Goal: Transaction & Acquisition: Obtain resource

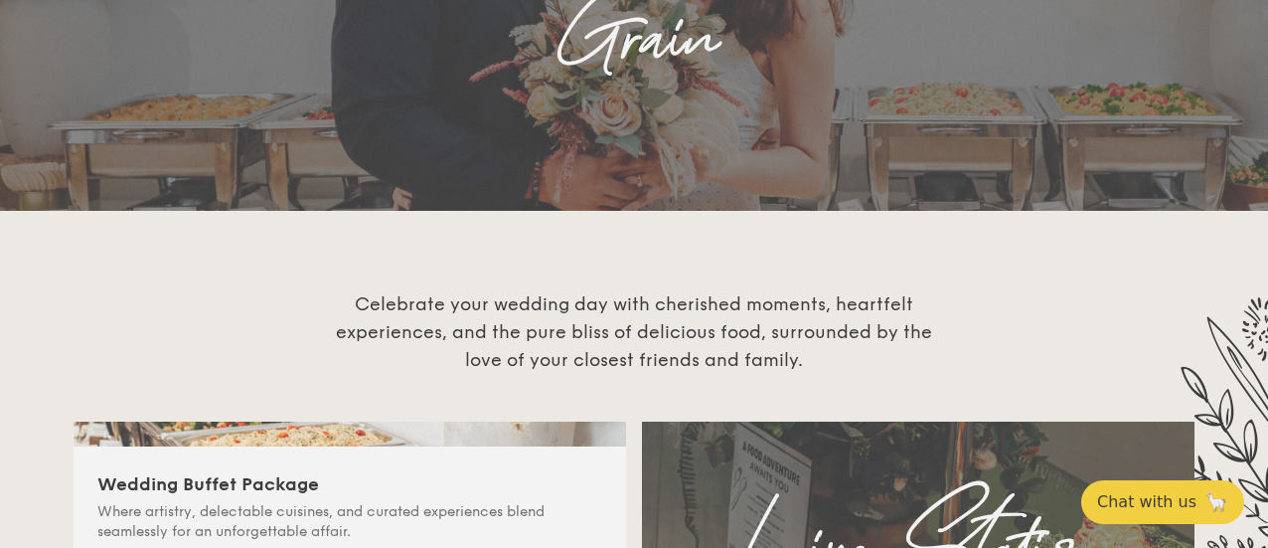
scroll to position [596, 0]
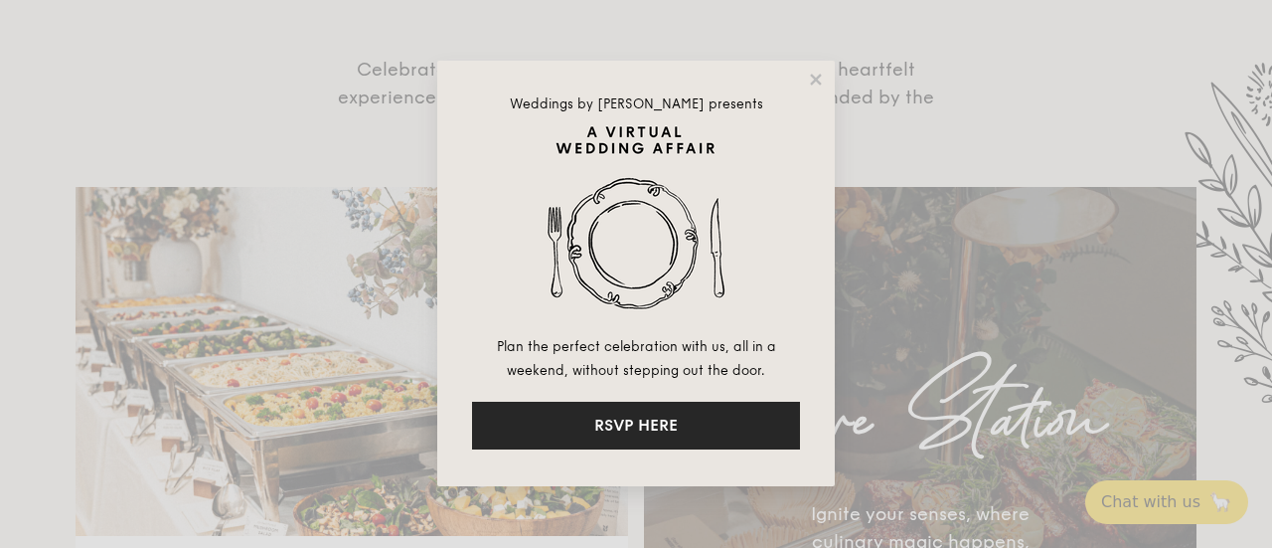
click at [642, 411] on button "RSVP HERE" at bounding box center [636, 425] width 328 height 48
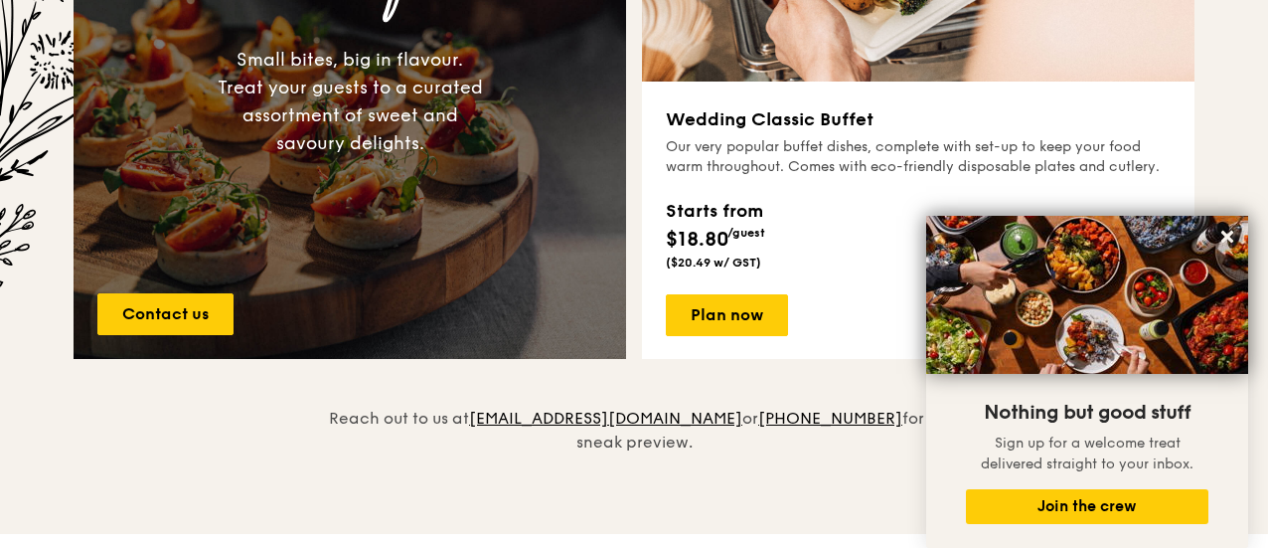
scroll to position [1700, 0]
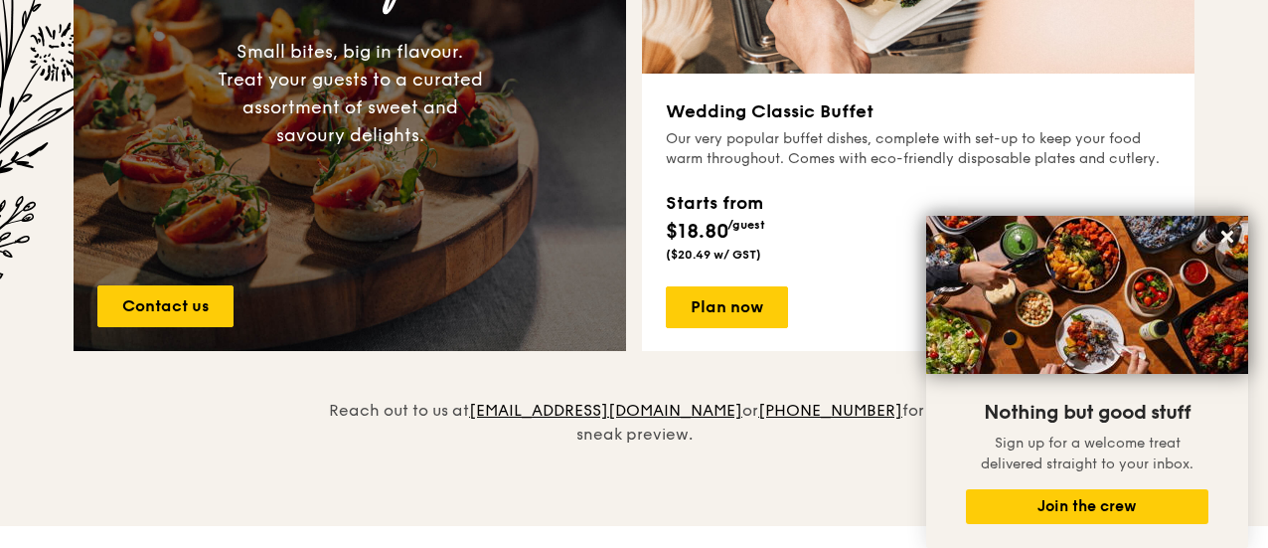
drag, startPoint x: 778, startPoint y: 127, endPoint x: 720, endPoint y: 277, distance: 160.7
click at [778, 125] on h3 "Wedding Classic Buffet" at bounding box center [918, 111] width 505 height 28
click at [714, 323] on link "Plan now" at bounding box center [727, 307] width 122 height 42
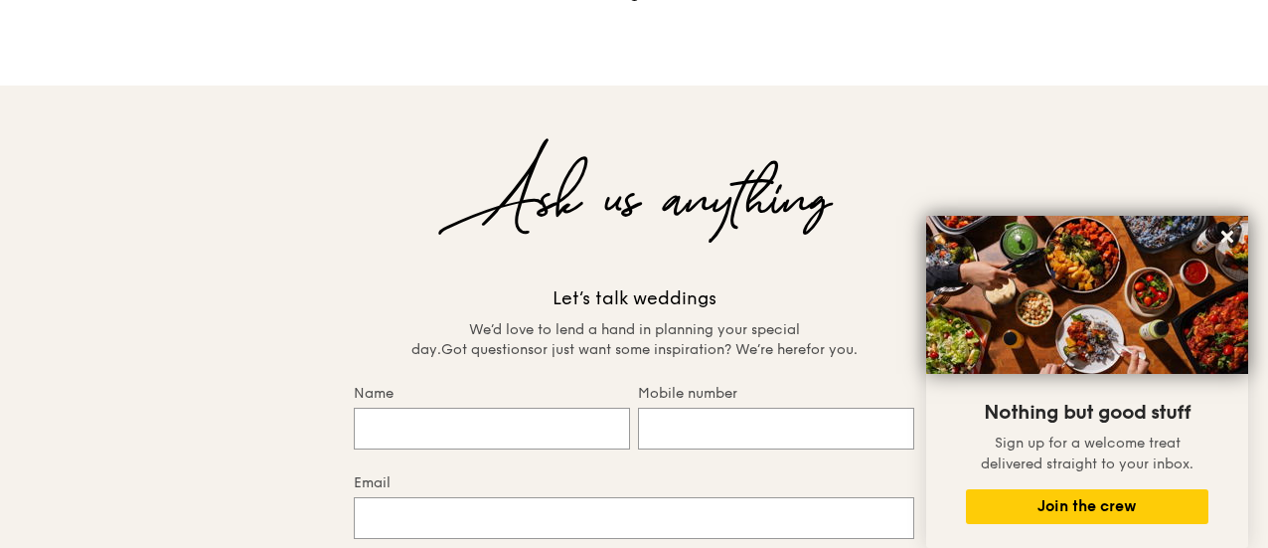
scroll to position [4204, 0]
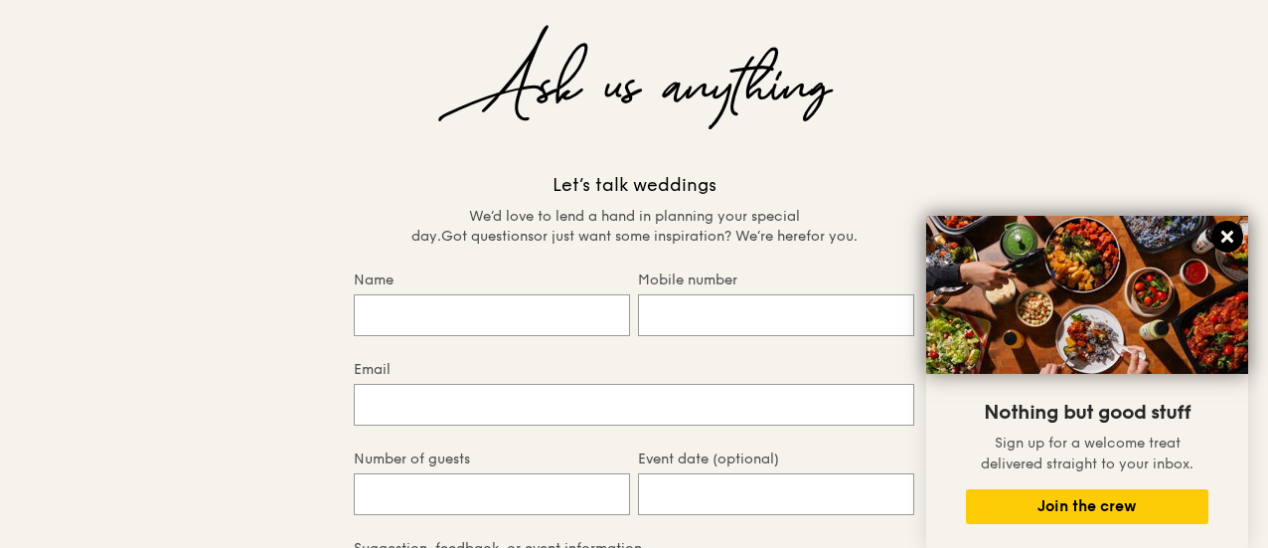
click at [1228, 228] on button at bounding box center [1227, 237] width 32 height 32
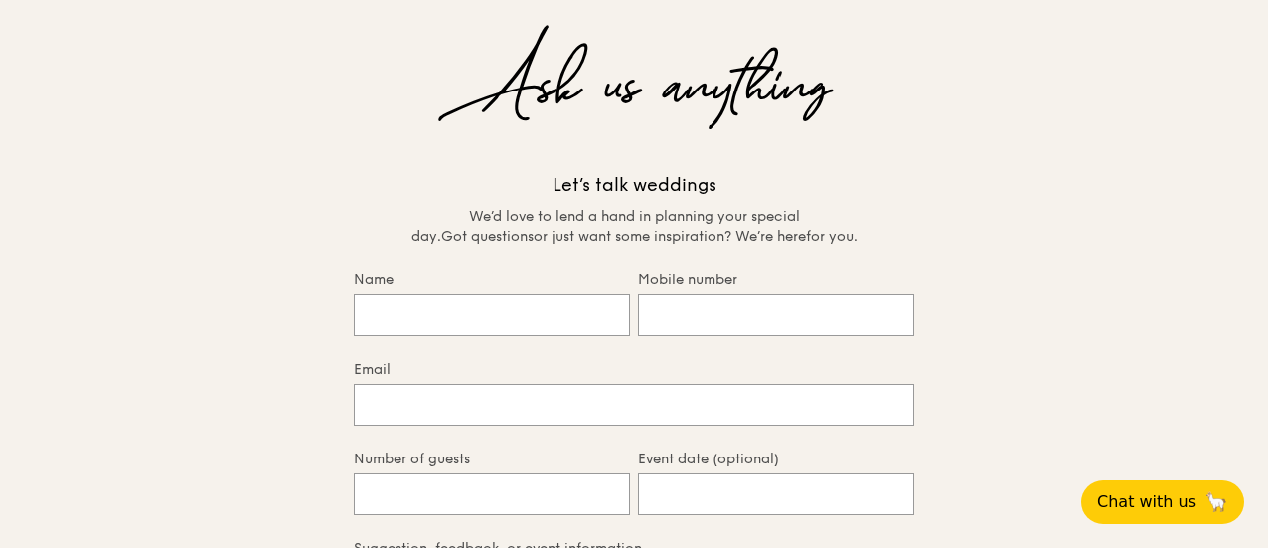
click at [1264, 138] on div "Ask us anything Let’s talk weddings We’d love to lend a hand in planning your s…" at bounding box center [634, 446] width 1268 height 948
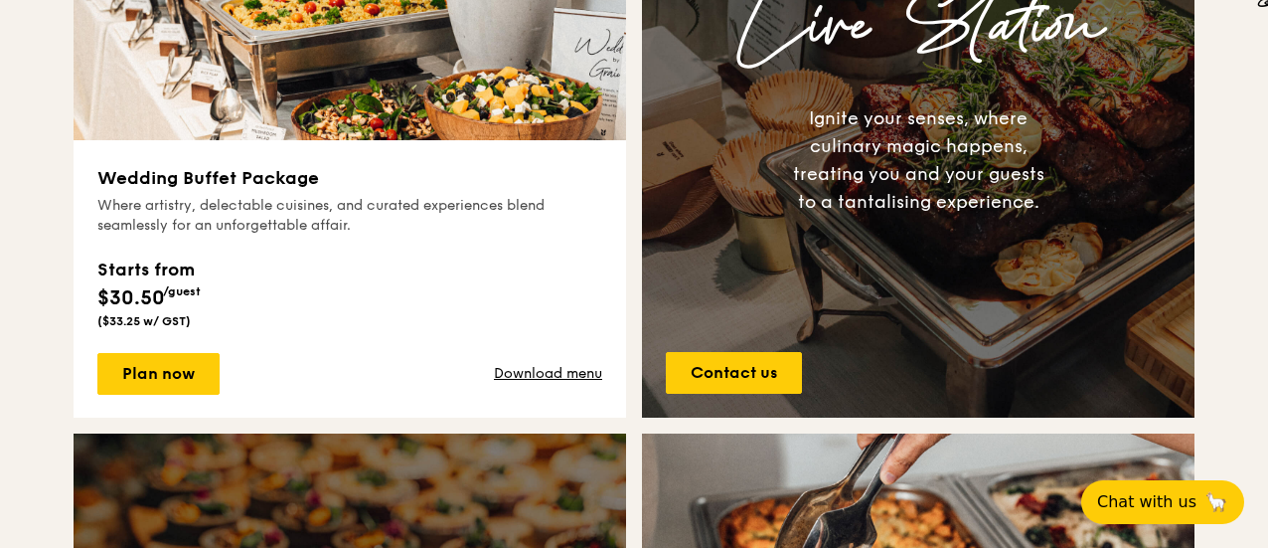
scroll to position [994, 0]
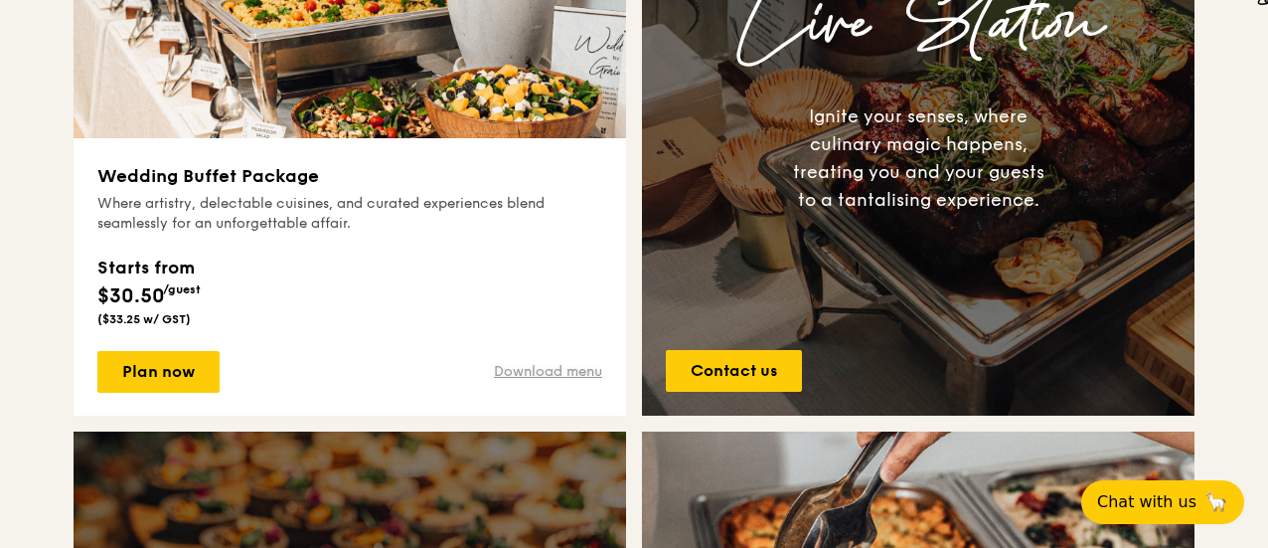
click at [571, 382] on link "Download menu" at bounding box center [548, 372] width 108 height 20
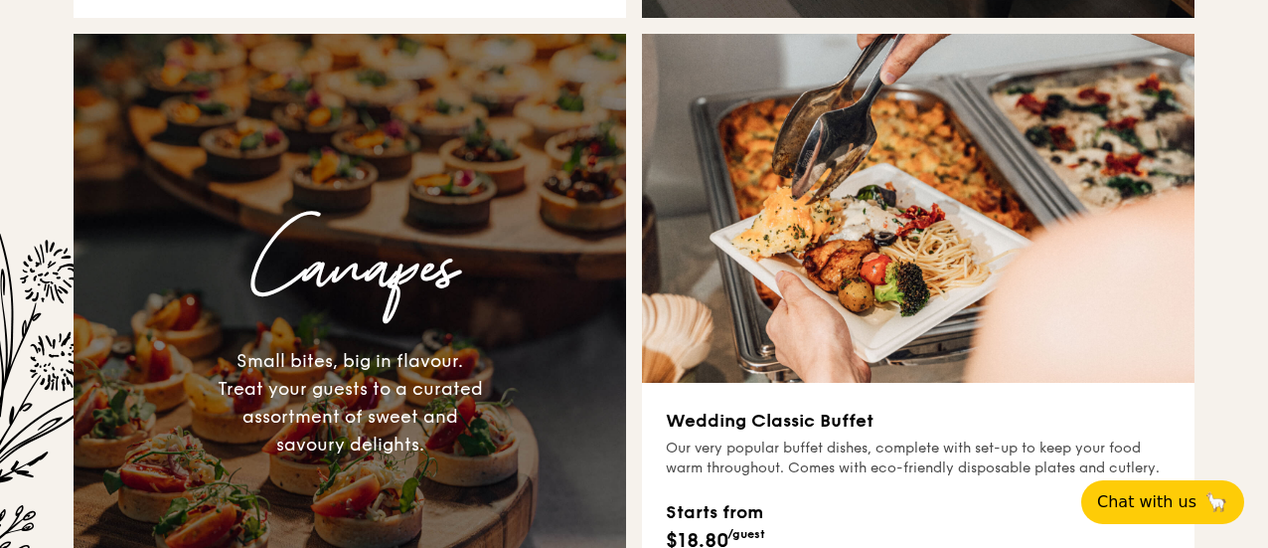
scroll to position [894, 0]
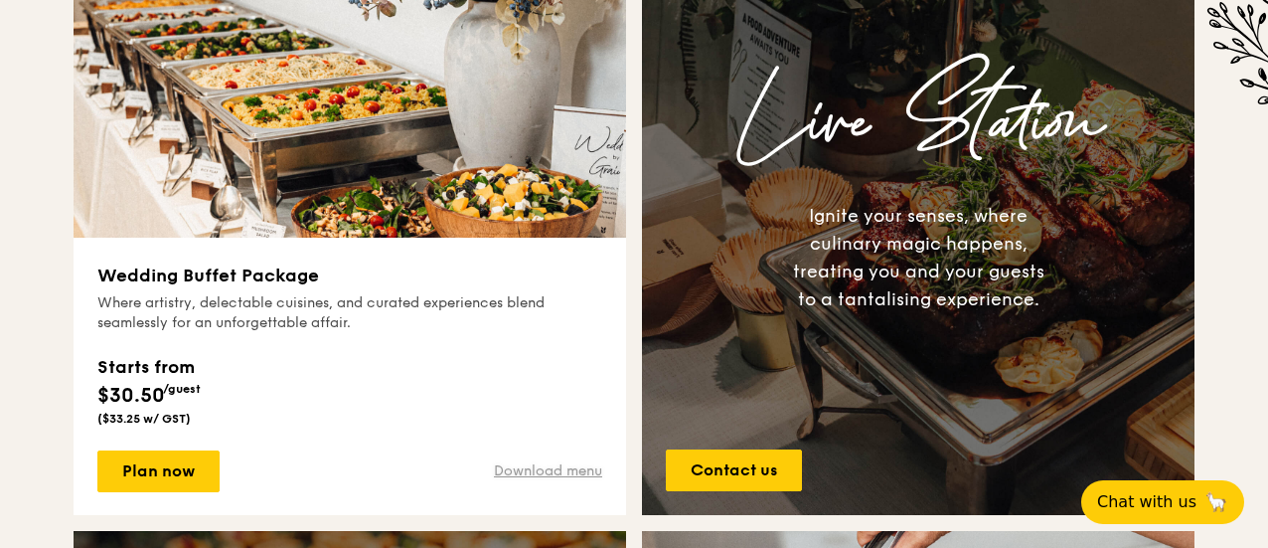
click at [556, 481] on link "Download menu" at bounding box center [548, 471] width 108 height 20
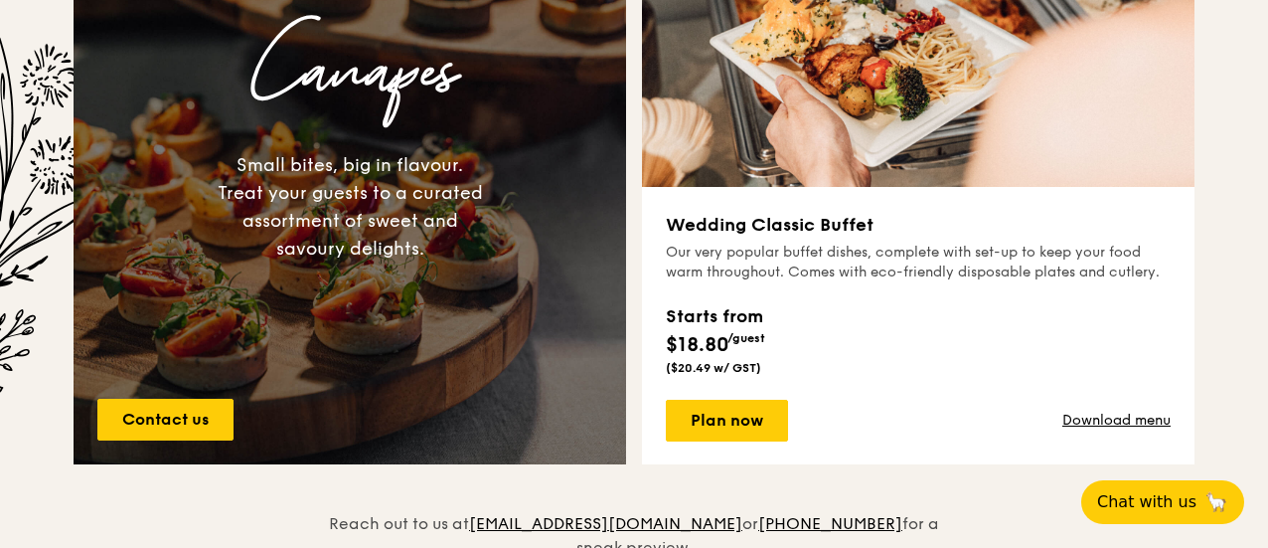
scroll to position [1590, 0]
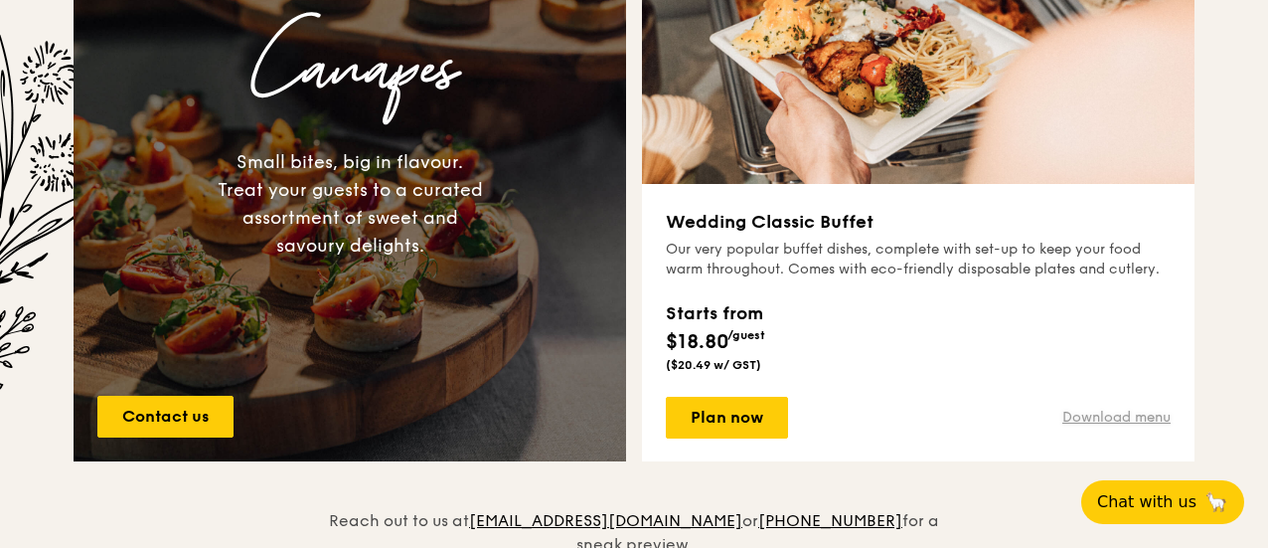
click at [1143, 427] on link "Download menu" at bounding box center [1116, 417] width 108 height 20
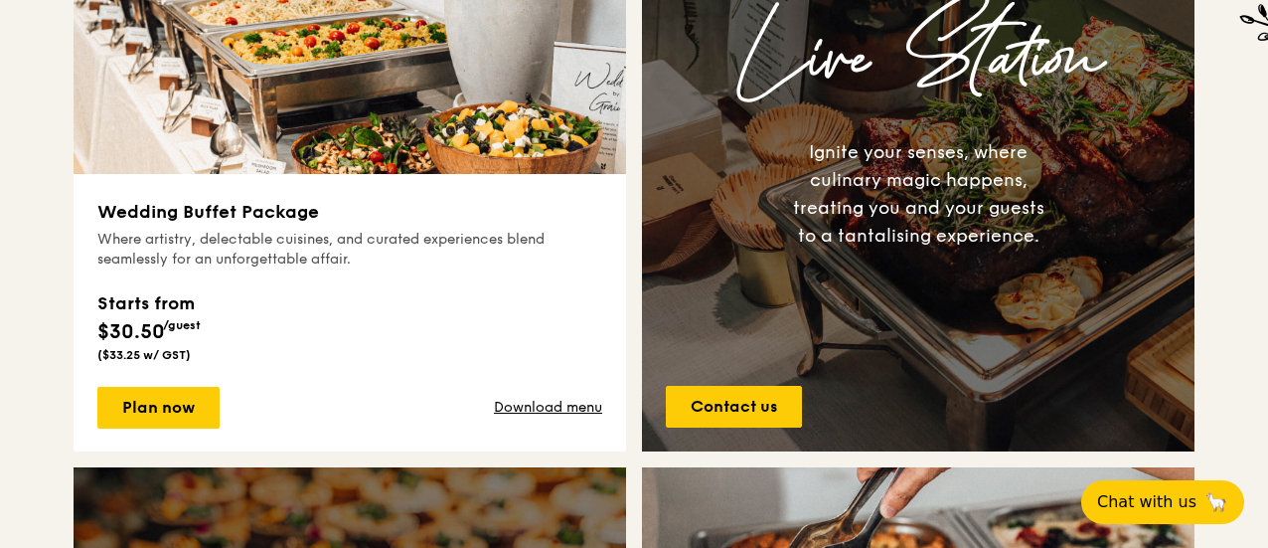
scroll to position [994, 0]
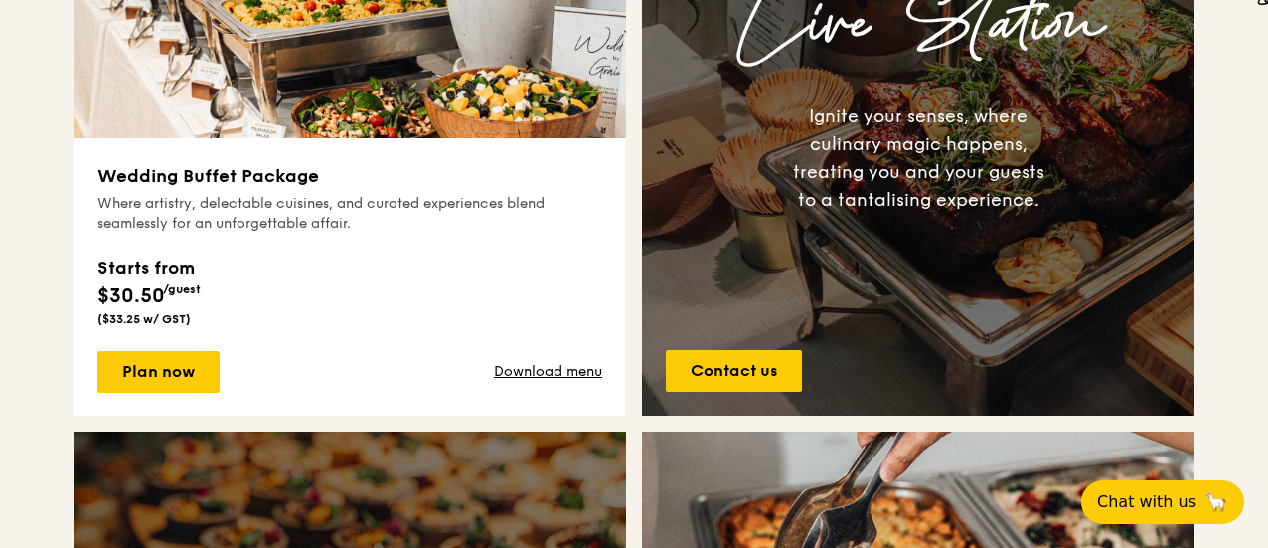
click at [573, 376] on div "Plan now Download menu" at bounding box center [349, 372] width 505 height 42
click at [574, 382] on link "Download menu" at bounding box center [548, 372] width 108 height 20
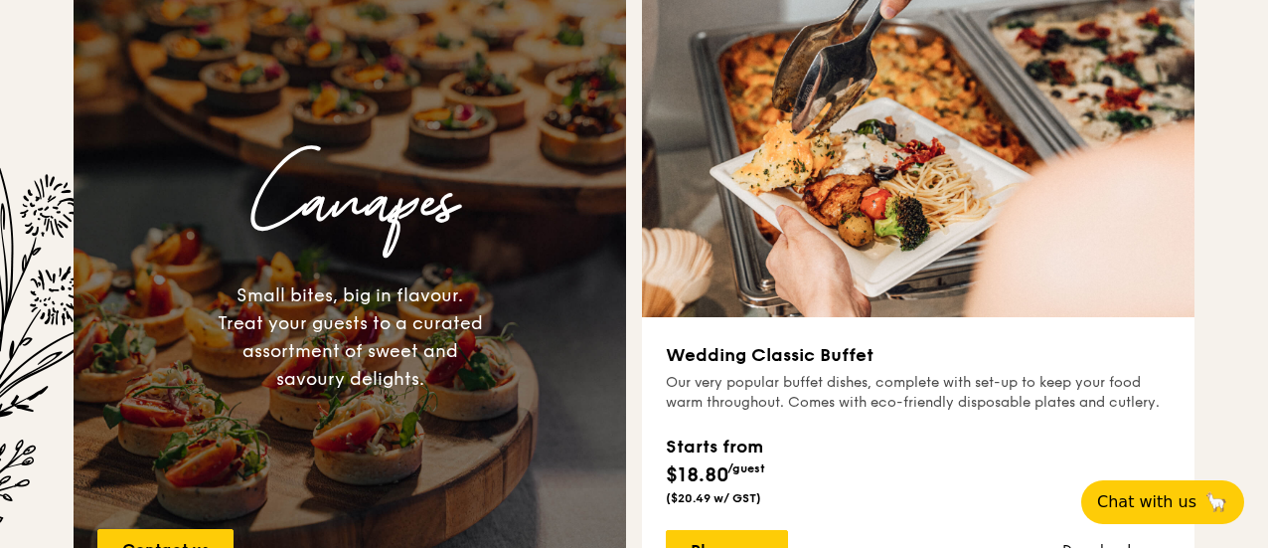
scroll to position [1590, 0]
